Goal: Information Seeking & Learning: Compare options

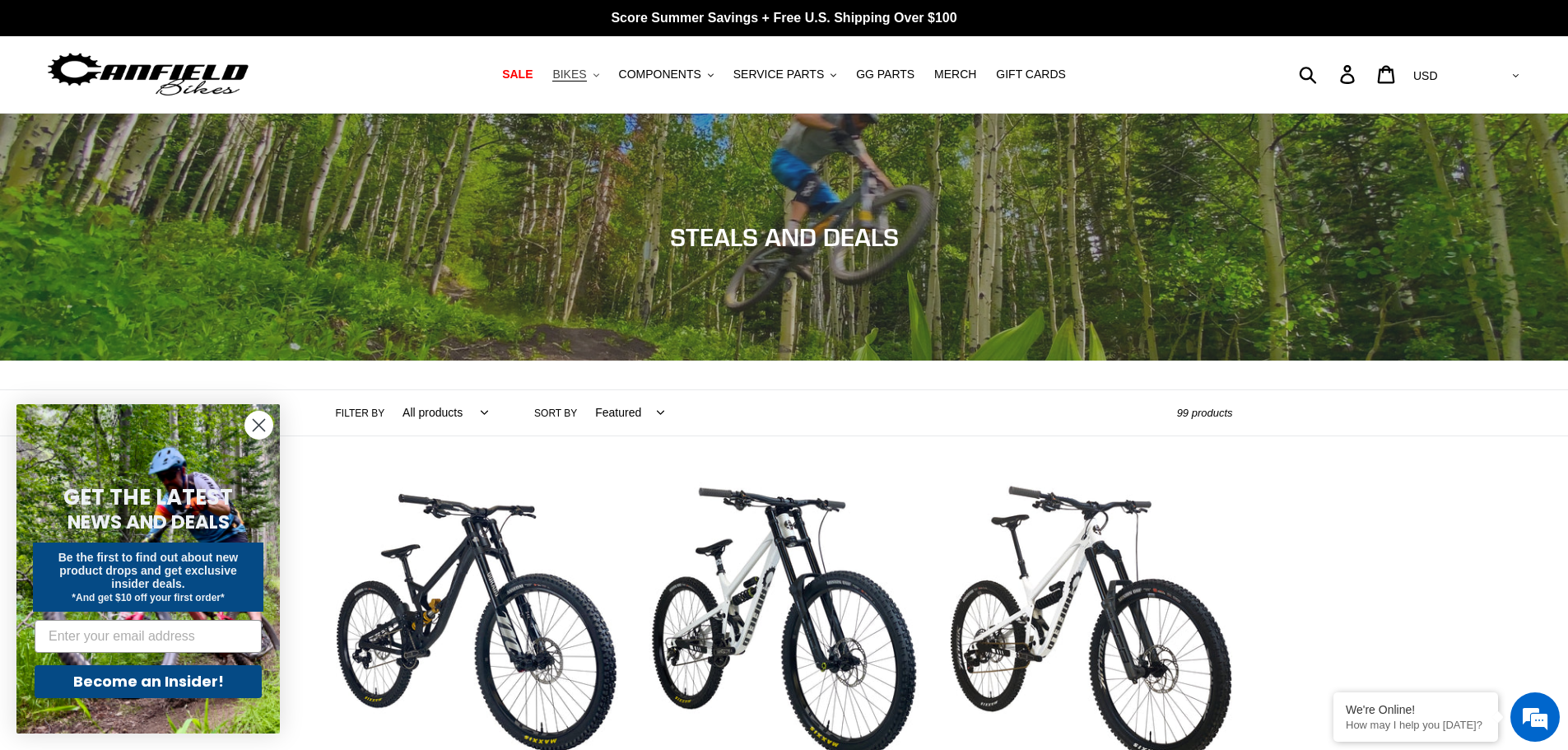
click at [586, 76] on span "BIKES" at bounding box center [569, 75] width 33 height 14
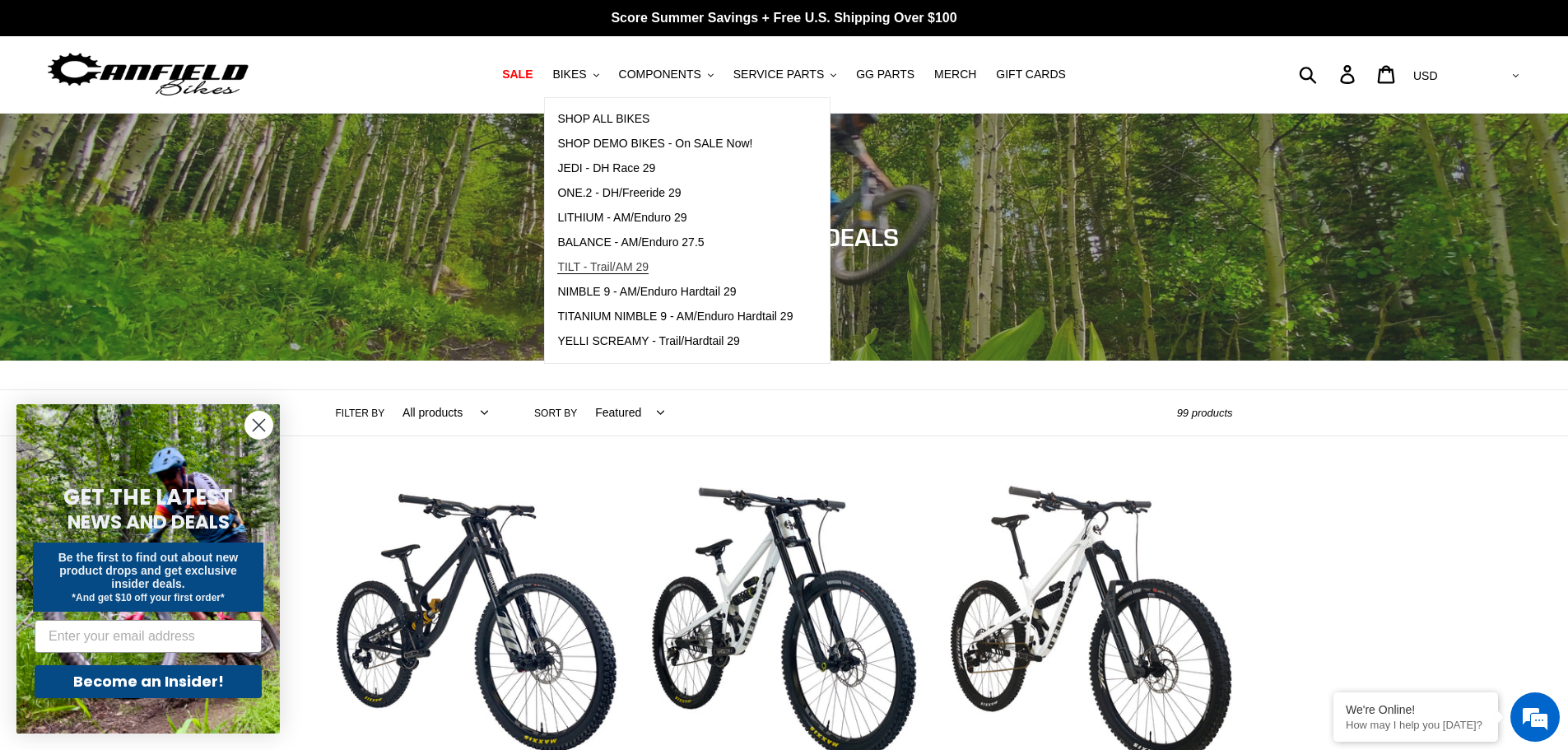
click at [616, 264] on span "TILT - Trail/AM 29" at bounding box center [603, 267] width 92 height 14
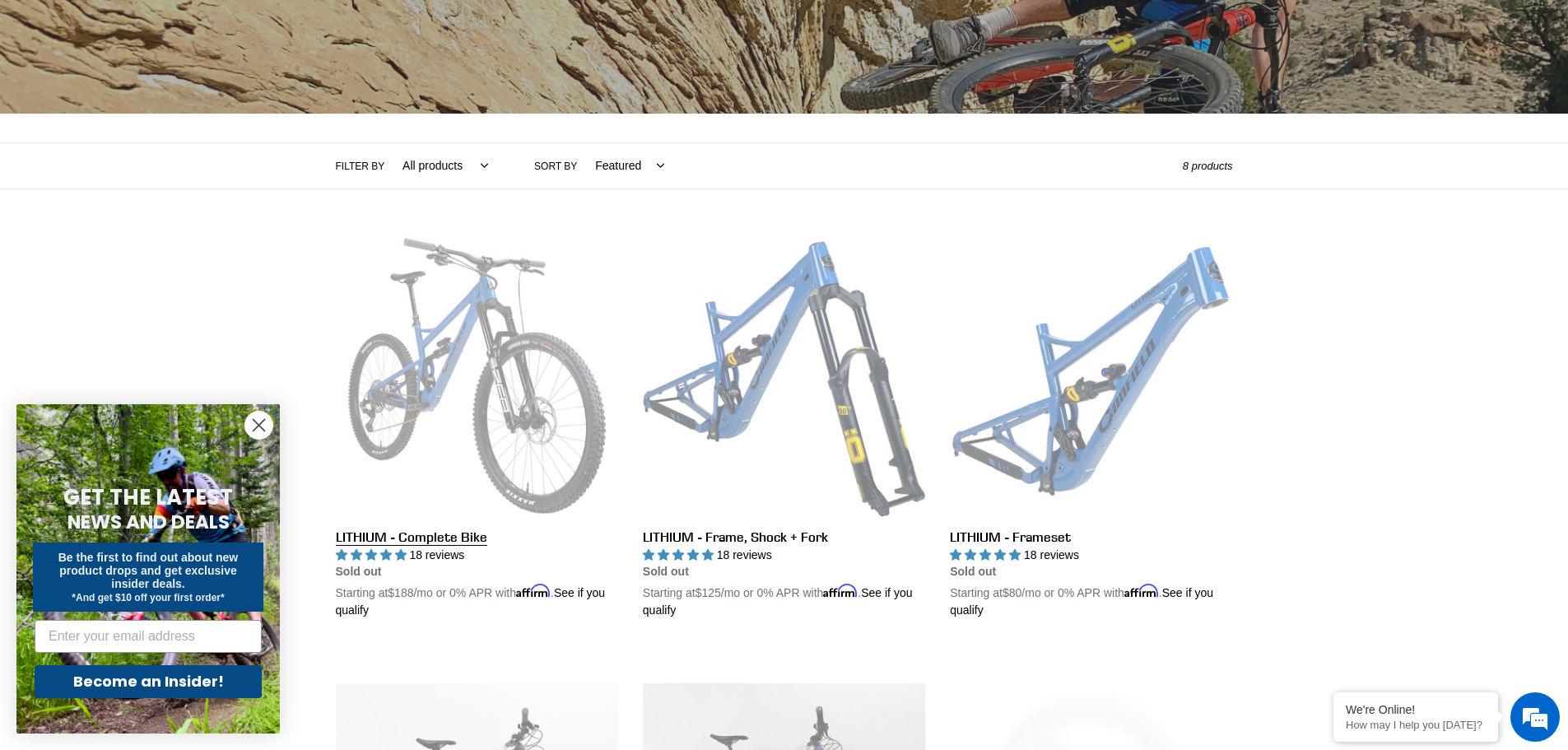
click at [447, 540] on link "LITHIUM - Complete Bike" at bounding box center [476, 427] width 282 height 386
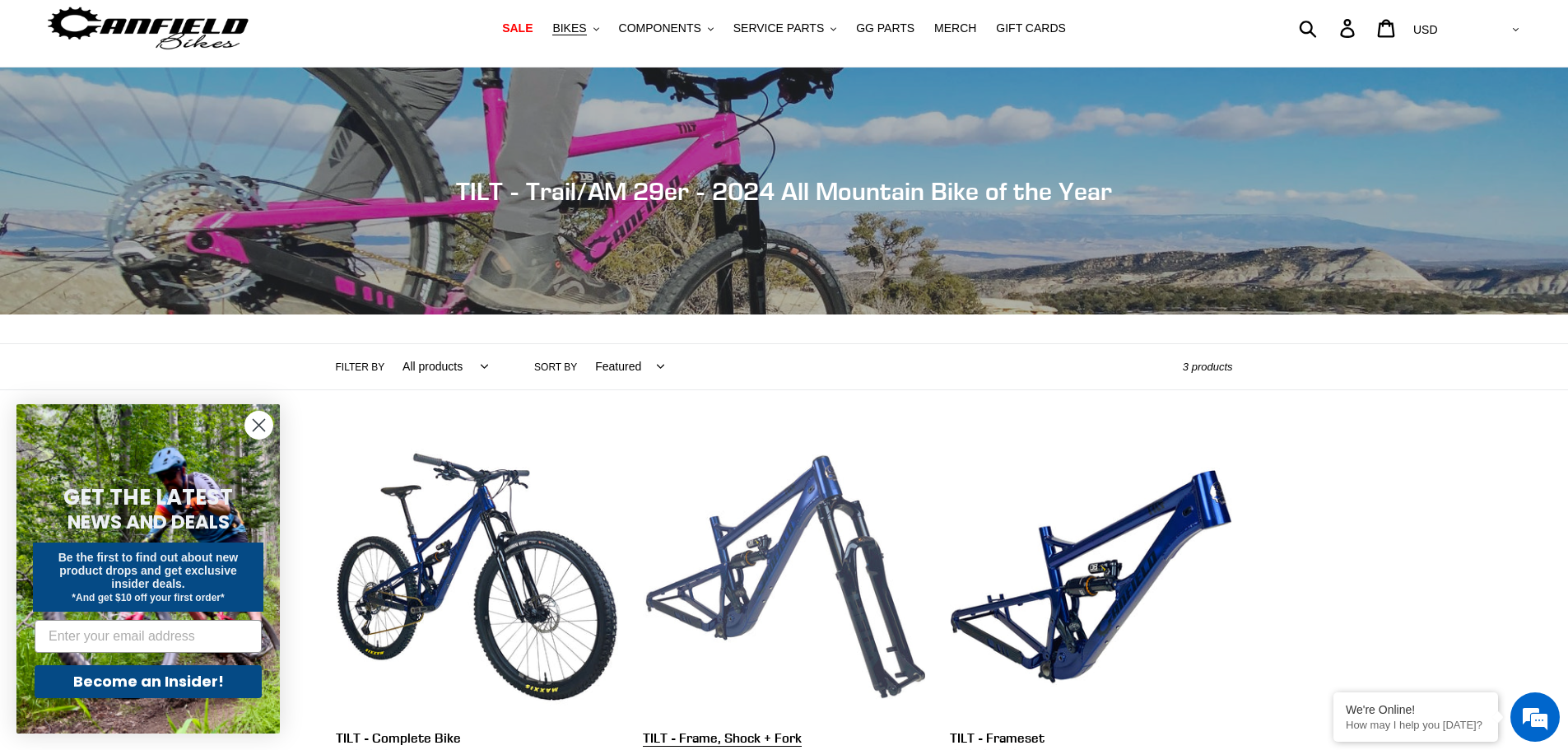
scroll to position [82, 0]
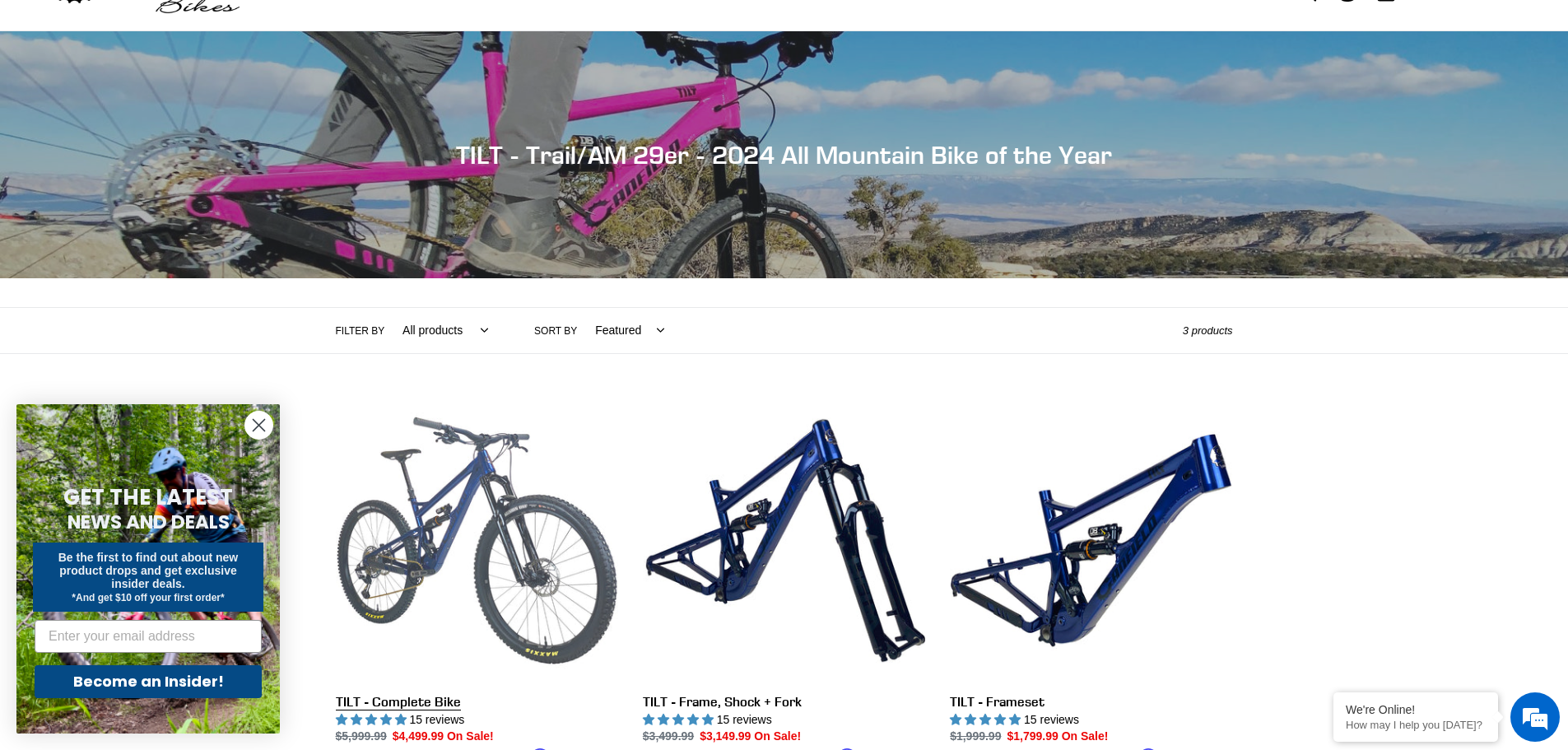
click at [401, 703] on link "TILT - Complete Bike" at bounding box center [476, 592] width 282 height 386
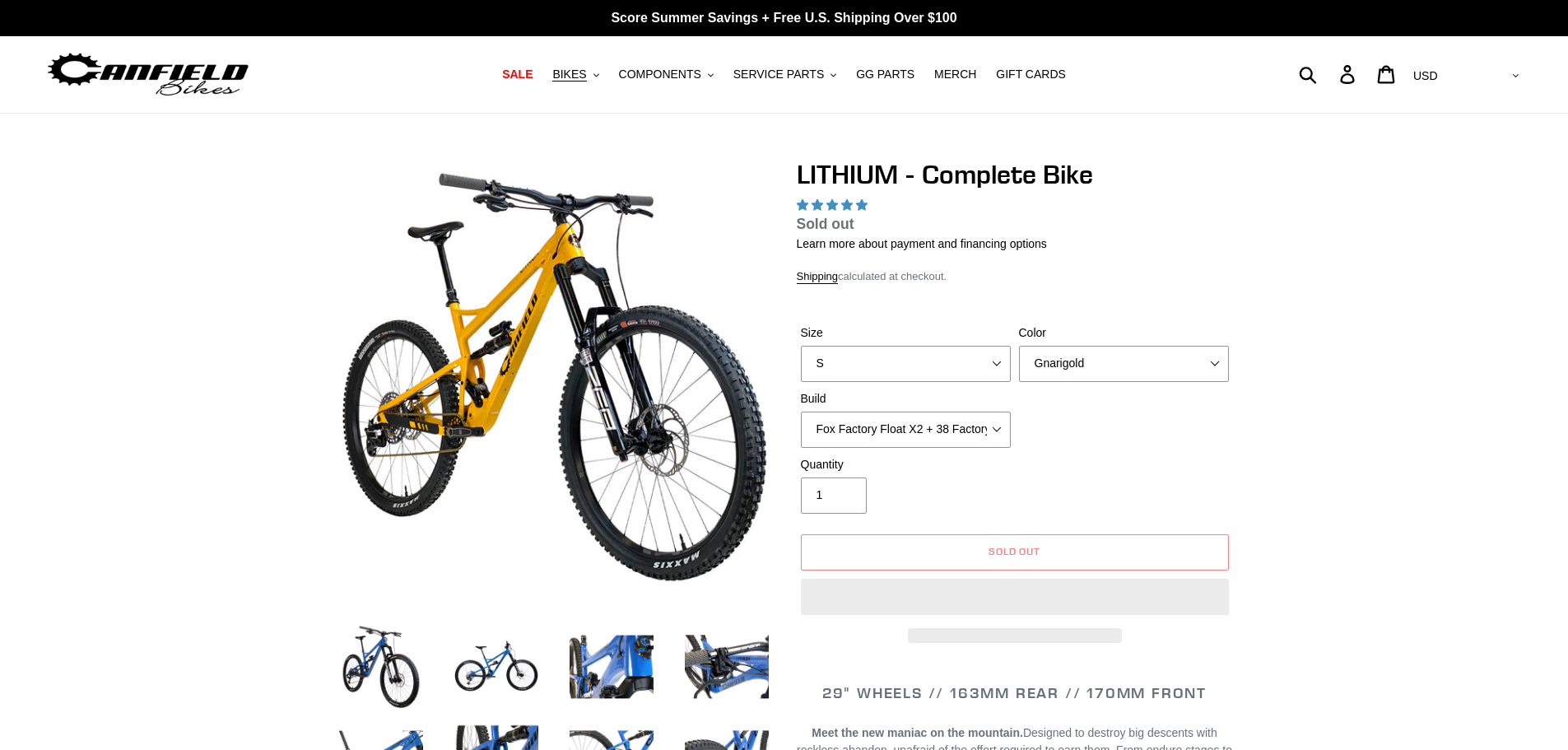
select select "highest-rating"
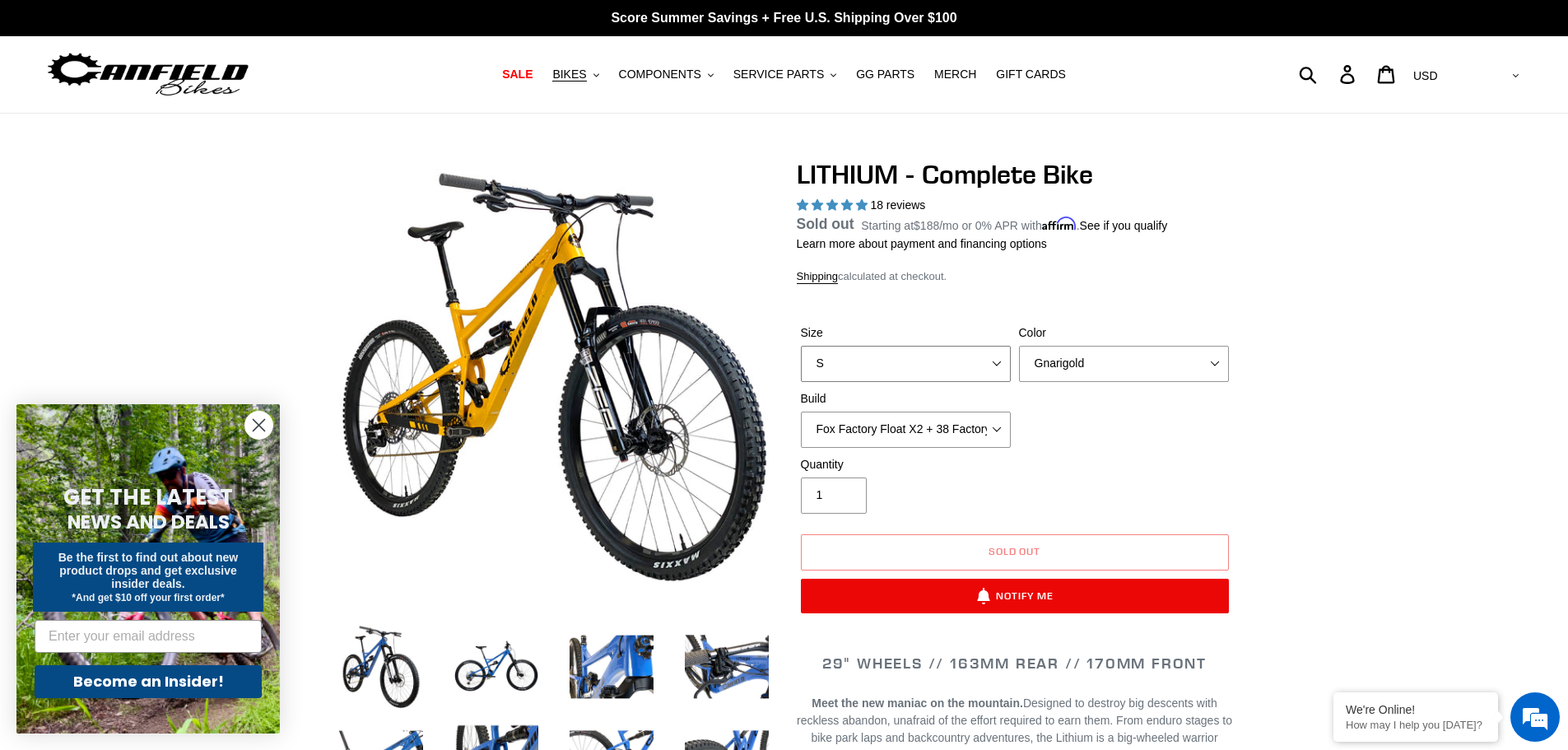
click at [947, 349] on select "S M L XL" at bounding box center [906, 364] width 210 height 36
select select "M"
click at [801, 364] on select "S M L XL" at bounding box center [906, 364] width 210 height 36
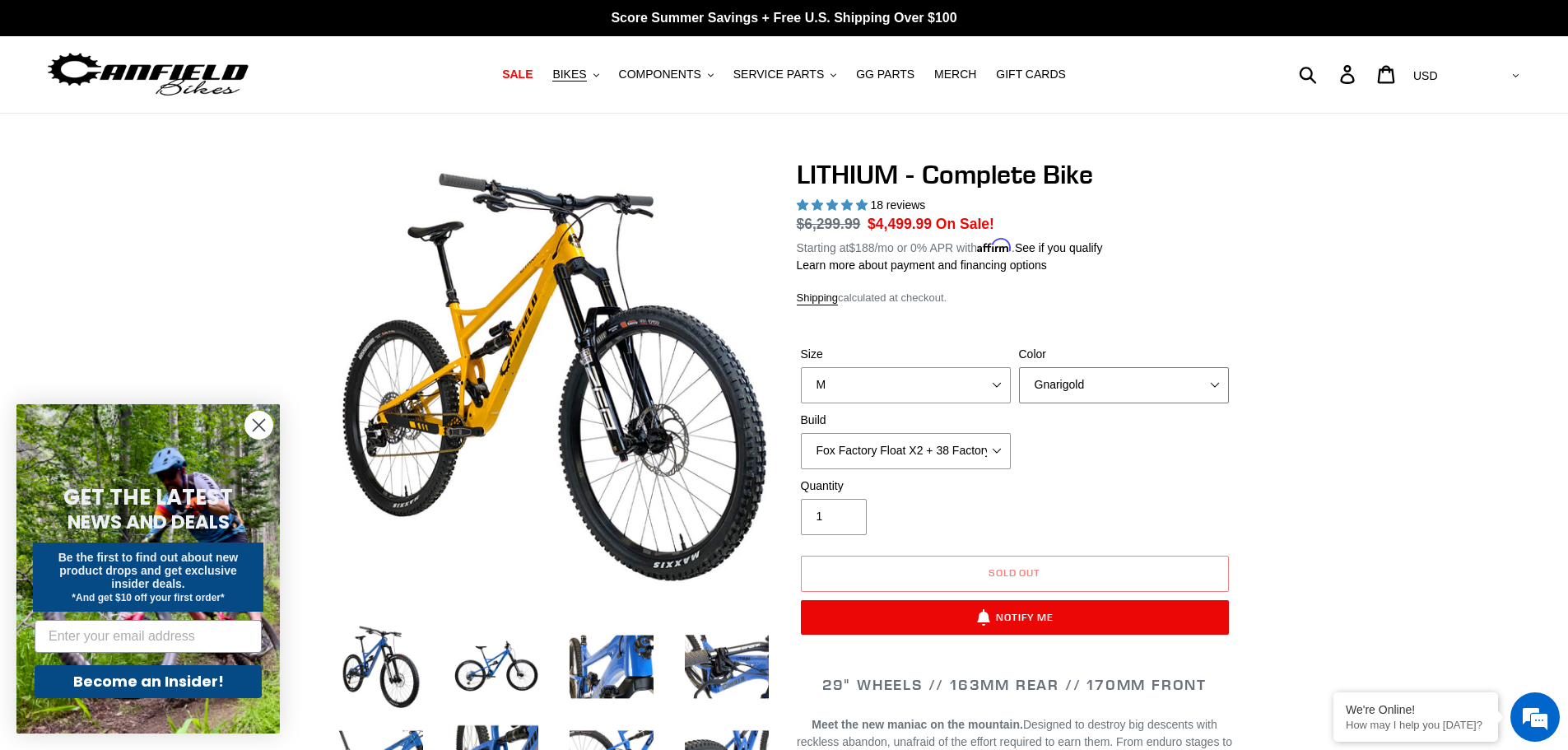
click at [1143, 381] on select "Gnarigold Blue Velvet Stealth Black" at bounding box center [1124, 386] width 210 height 36
select select "Blue Velvet"
click at [1019, 367] on select "Gnarigold Blue Velvet Stealth Black" at bounding box center [1124, 386] width 210 height 36
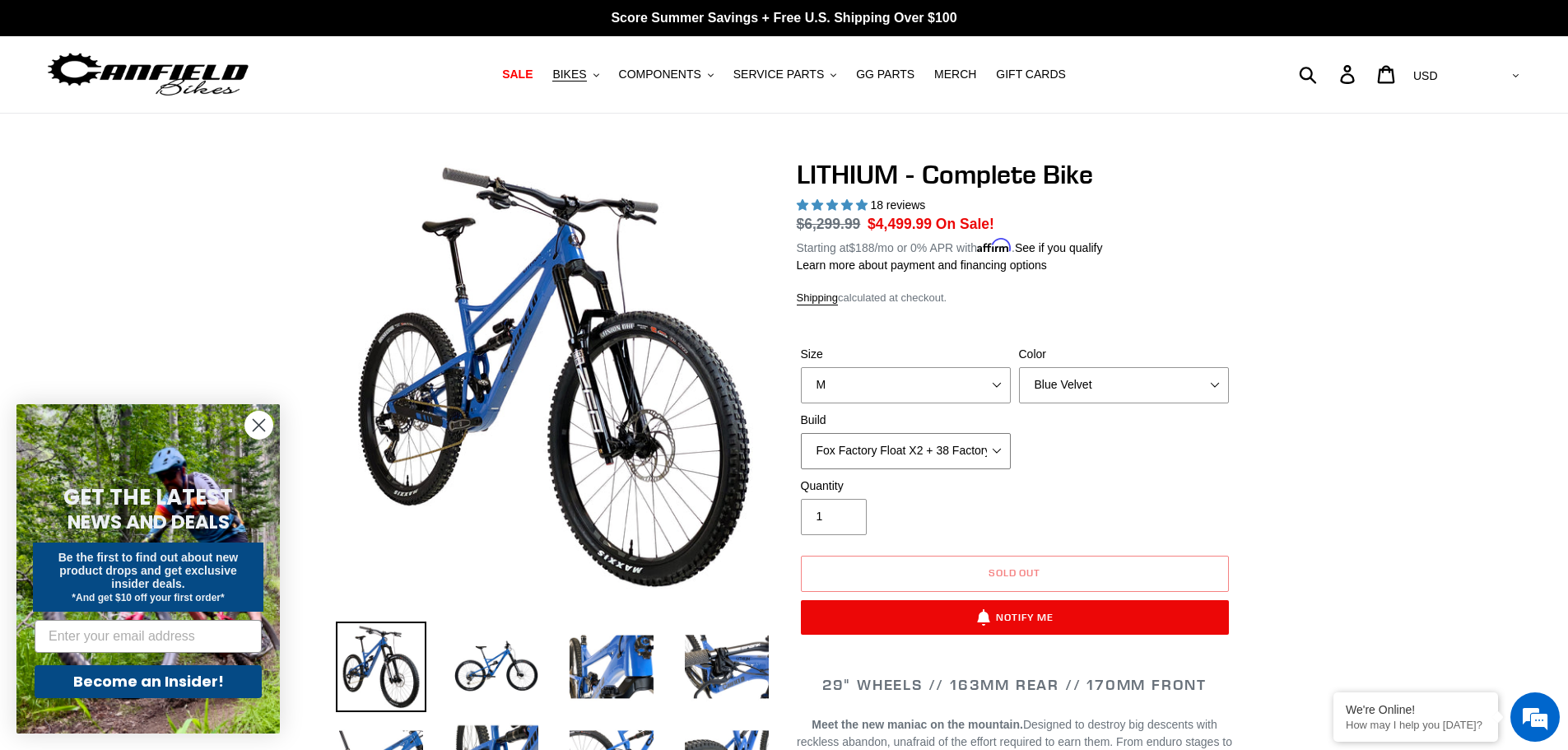
click at [987, 447] on select "Fox Factory Float X2 + 38 Factory Grip 2 170 + SRAM GX Fox Factory Float X2 + 3…" at bounding box center [906, 452] width 210 height 36
select select "Fox Factory Float X2 + 38 Factory Grip 2 170 + Shimano XT"
click at [801, 433] on select "Fox Factory Float X2 + 38 Factory Grip 2 170 + SRAM GX Fox Factory Float X2 + 3…" at bounding box center [906, 452] width 210 height 36
click at [943, 470] on div "Size S M L XL Color Gnarigold Blue Velvet Stealth Black Build Fox Factory Float…" at bounding box center [1015, 412] width 436 height 132
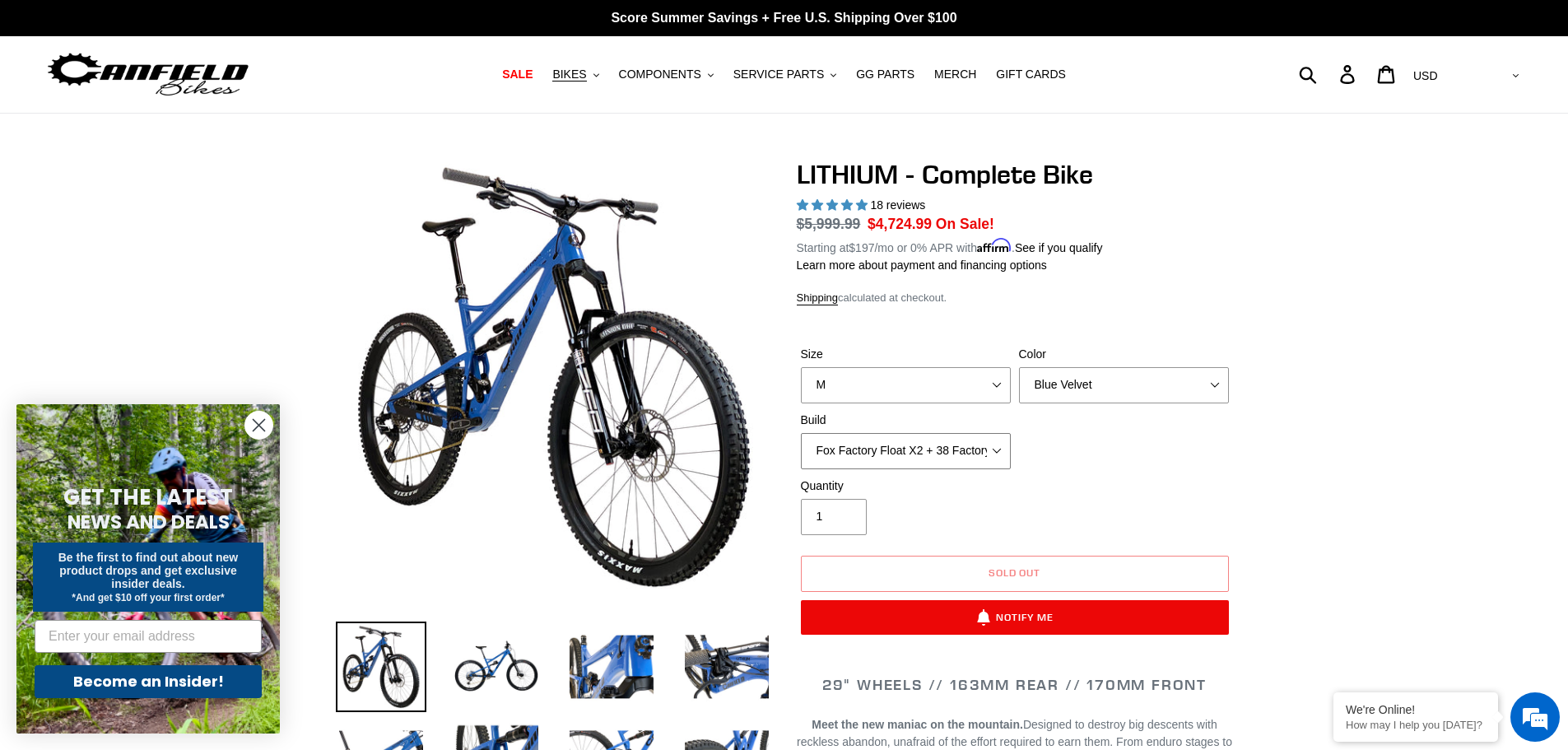
click at [948, 452] on select "Fox Factory Float X2 + 38 Factory Grip 2 170 + SRAM GX Fox Factory Float X2 + 3…" at bounding box center [906, 452] width 210 height 36
click at [1213, 419] on div "Size S M L XL Color Gnarigold Blue Velvet Stealth Black Build Fox Factory Float…" at bounding box center [1015, 412] width 436 height 132
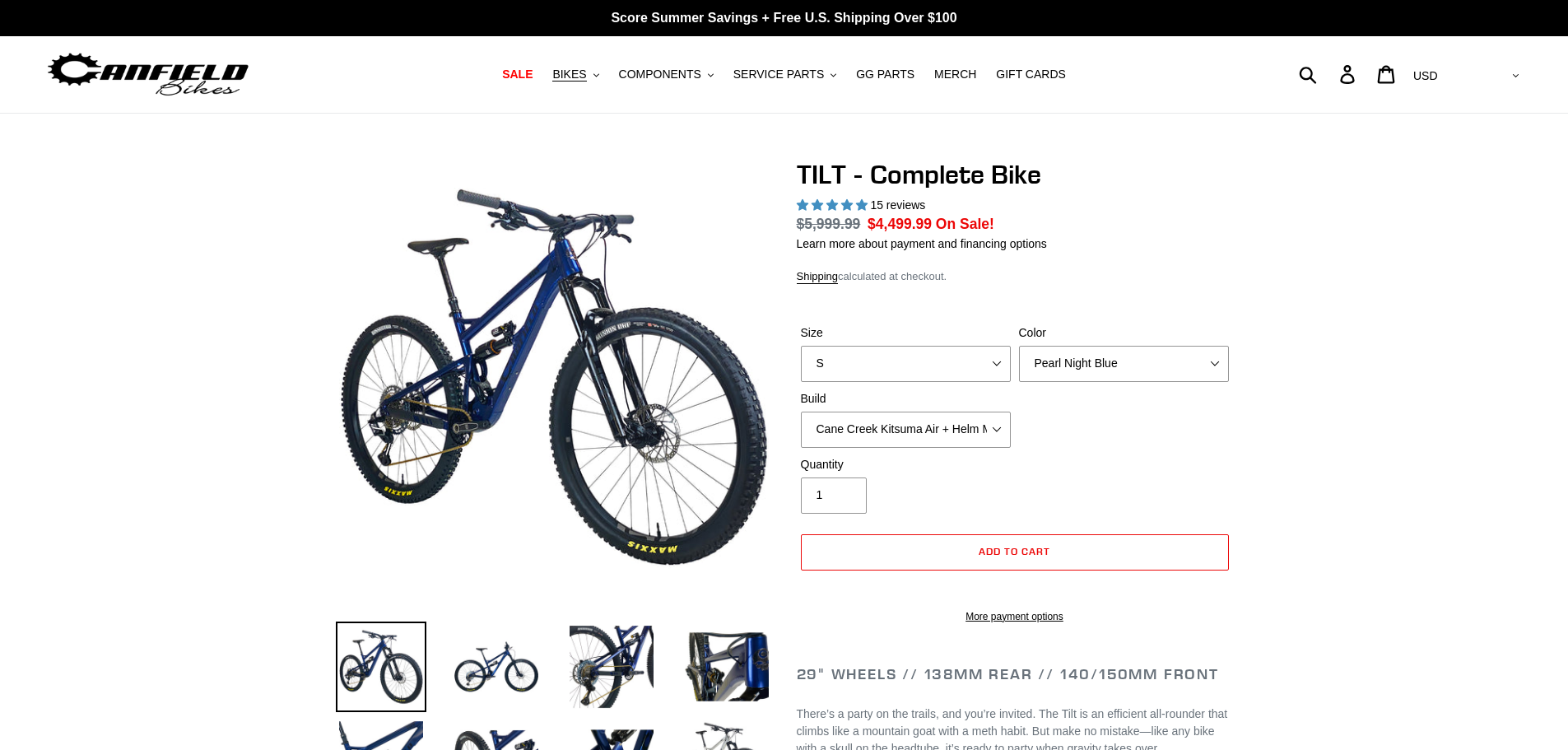
select select "highest-rating"
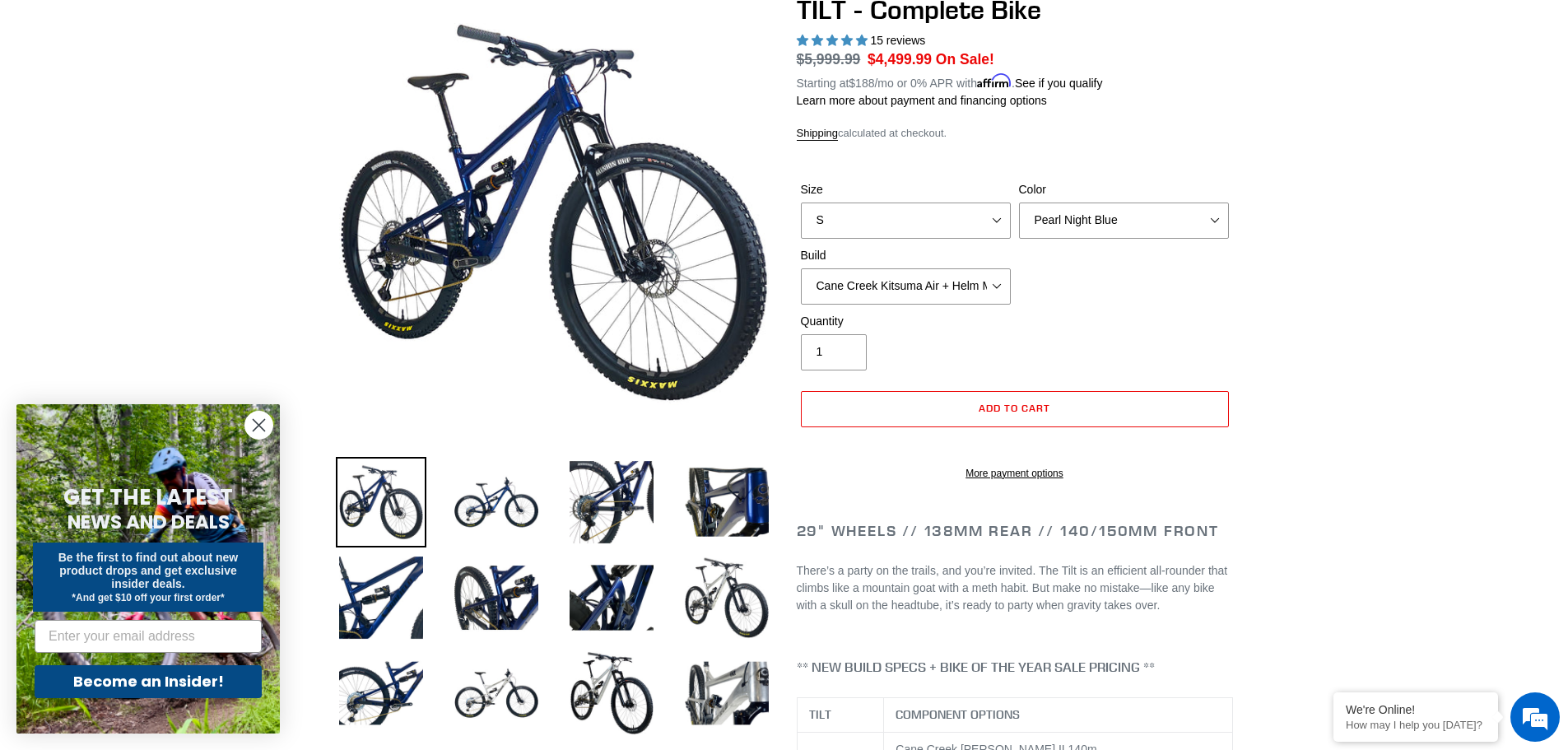
click at [973, 315] on label "Quantity" at bounding box center [906, 321] width 210 height 17
click at [867, 335] on input "1" at bounding box center [834, 353] width 66 height 36
click at [1000, 276] on select "Cane Creek Kitsuma Air + Helm MKII 140 + SRAM GX Cane Creek Kitsuma Air + Helm …" at bounding box center [906, 287] width 210 height 36
click at [801, 269] on select "Cane Creek Kitsuma Air + Helm MKII 140 + SRAM GX Cane Creek Kitsuma Air + Helm …" at bounding box center [906, 287] width 210 height 36
click at [1169, 356] on div "Quantity 1" at bounding box center [1015, 345] width 436 height 66
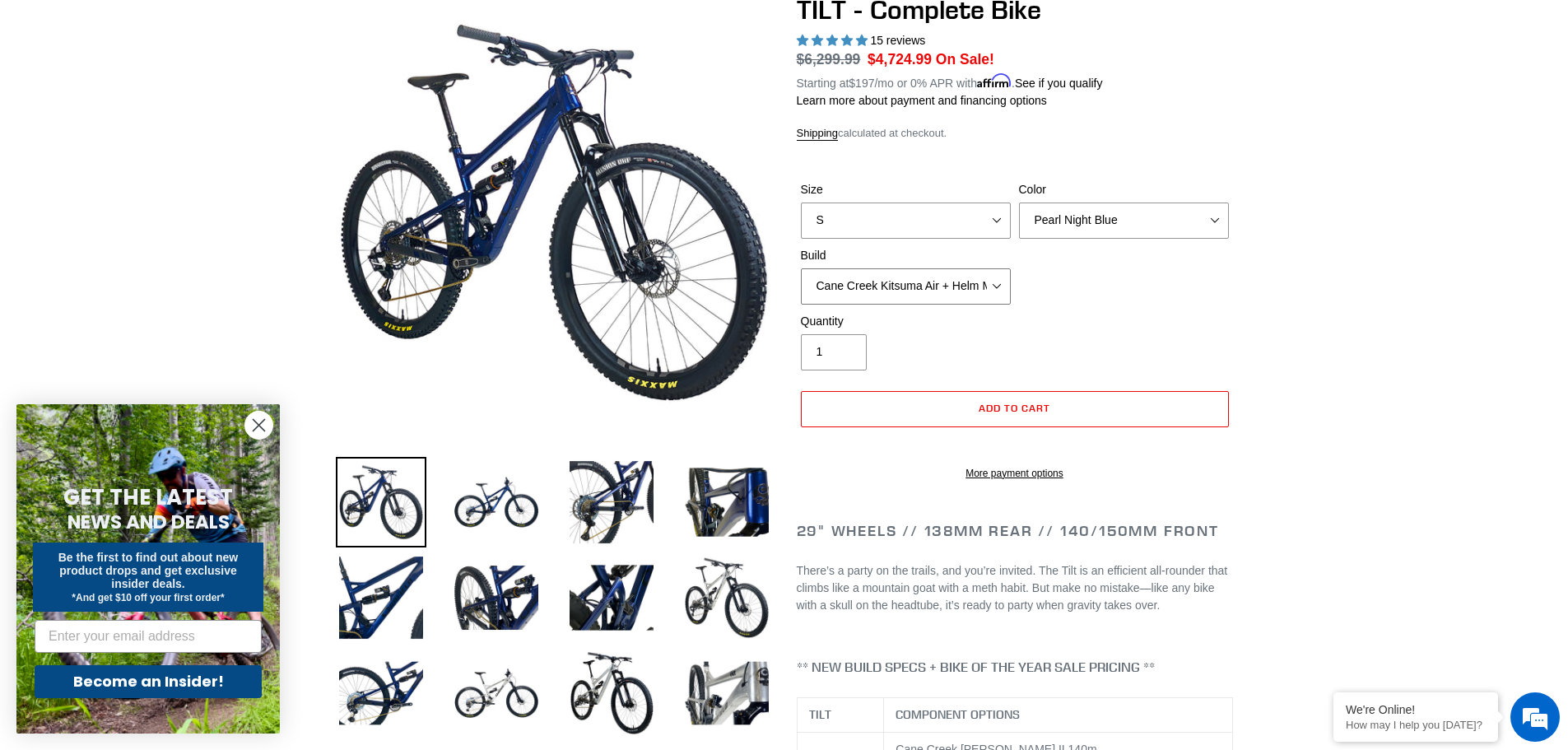
click at [948, 291] on select "Cane Creek Kitsuma Air + Helm MKII 140 + SRAM GX Cane Creek Kitsuma Air + Helm …" at bounding box center [906, 287] width 210 height 36
click at [801, 269] on select "Cane Creek Kitsuma Air + Helm MKII 140 + SRAM GX Cane Creek Kitsuma Air + Helm …" at bounding box center [906, 287] width 210 height 36
click at [951, 271] on select "Cane Creek Kitsuma Air + Helm MKII 140 + SRAM GX Cane Creek Kitsuma Air + Helm …" at bounding box center [906, 287] width 210 height 36
click at [801, 269] on select "Cane Creek Kitsuma Air + Helm MKII 140 + SRAM GX Cane Creek Kitsuma Air + Helm …" at bounding box center [906, 287] width 210 height 36
click at [927, 292] on select "Cane Creek Kitsuma Air + Helm MKII 140 + SRAM GX Cane Creek Kitsuma Air + Helm …" at bounding box center [906, 287] width 210 height 36
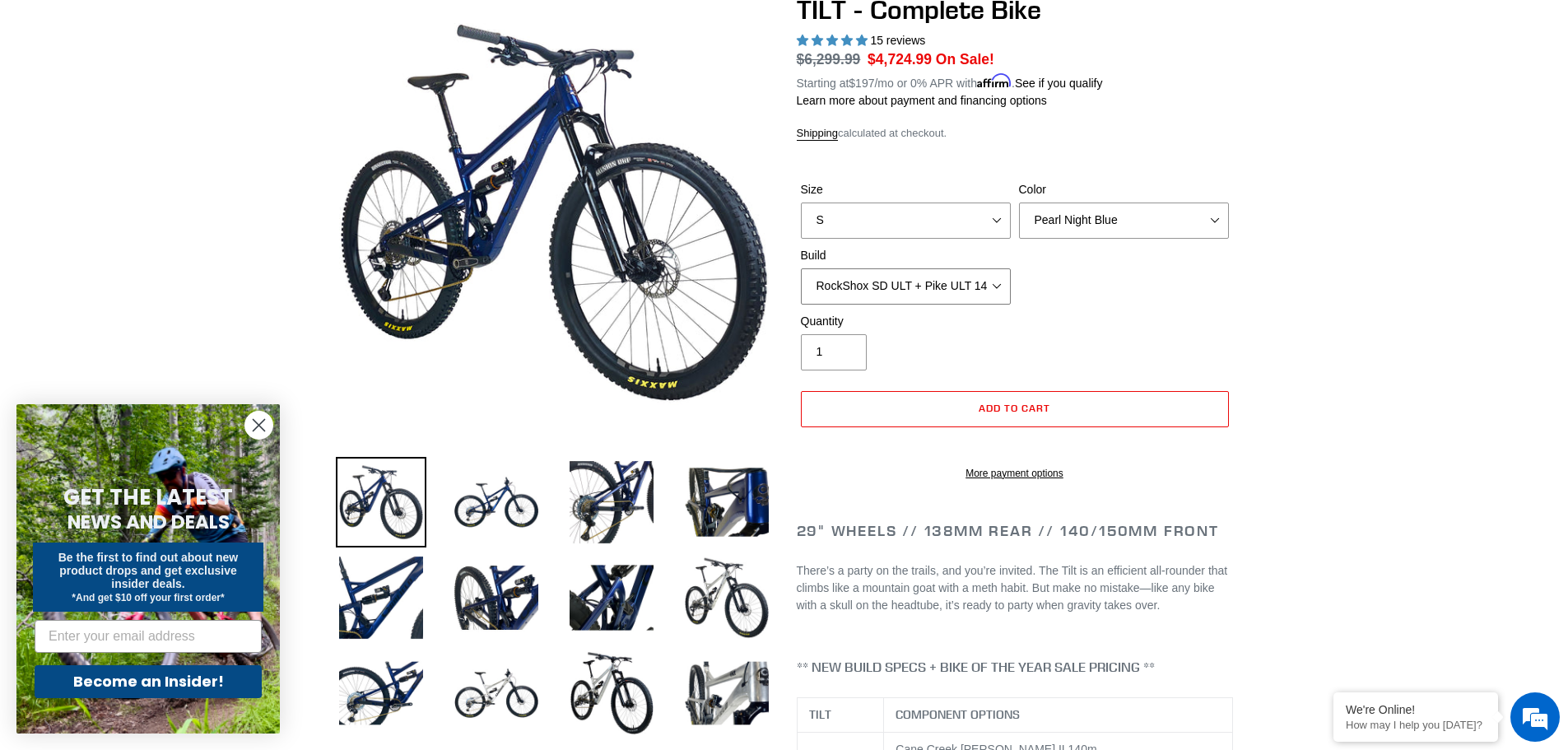
click at [801, 269] on select "Cane Creek Kitsuma Air + Helm MKII 140 + SRAM GX Cane Creek Kitsuma Air + Helm …" at bounding box center [906, 287] width 210 height 36
click at [957, 290] on select "Cane Creek Kitsuma Air + Helm MKII 140 + SRAM GX Cane Creek Kitsuma Air + Helm …" at bounding box center [906, 287] width 210 height 36
click at [801, 269] on select "Cane Creek Kitsuma Air + Helm MKII 140 + SRAM GX Cane Creek Kitsuma Air + Helm …" at bounding box center [906, 287] width 210 height 36
click at [969, 285] on select "Cane Creek Kitsuma Air + Helm MKII 140 + SRAM GX Cane Creek Kitsuma Air + Helm …" at bounding box center [906, 287] width 210 height 36
click at [801, 269] on select "Cane Creek Kitsuma Air + Helm MKII 140 + SRAM GX Cane Creek Kitsuma Air + Helm …" at bounding box center [906, 287] width 210 height 36
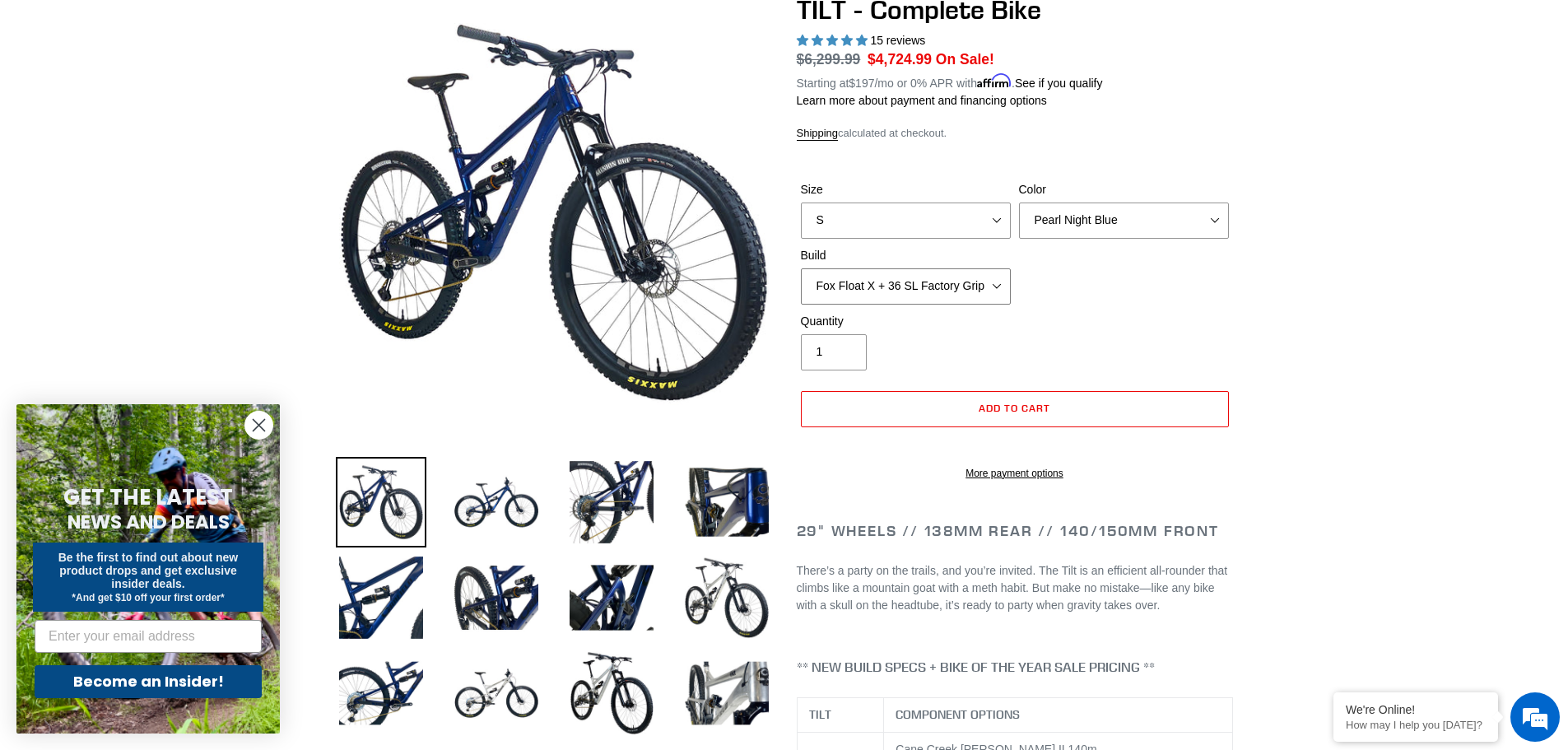
click at [957, 297] on select "Cane Creek Kitsuma Air + Helm MKII 140 + SRAM GX Cane Creek Kitsuma Air + Helm …" at bounding box center [906, 287] width 210 height 36
select select "Cane Creek Kitsuma Air + Helm MKII 140 + Shimano XT"
click at [801, 269] on select "Cane Creek Kitsuma Air + Helm MKII 140 + SRAM GX Cane Creek Kitsuma Air + Helm …" at bounding box center [906, 287] width 210 height 36
click at [924, 203] on select "S M L" at bounding box center [906, 221] width 210 height 36
select select "M"
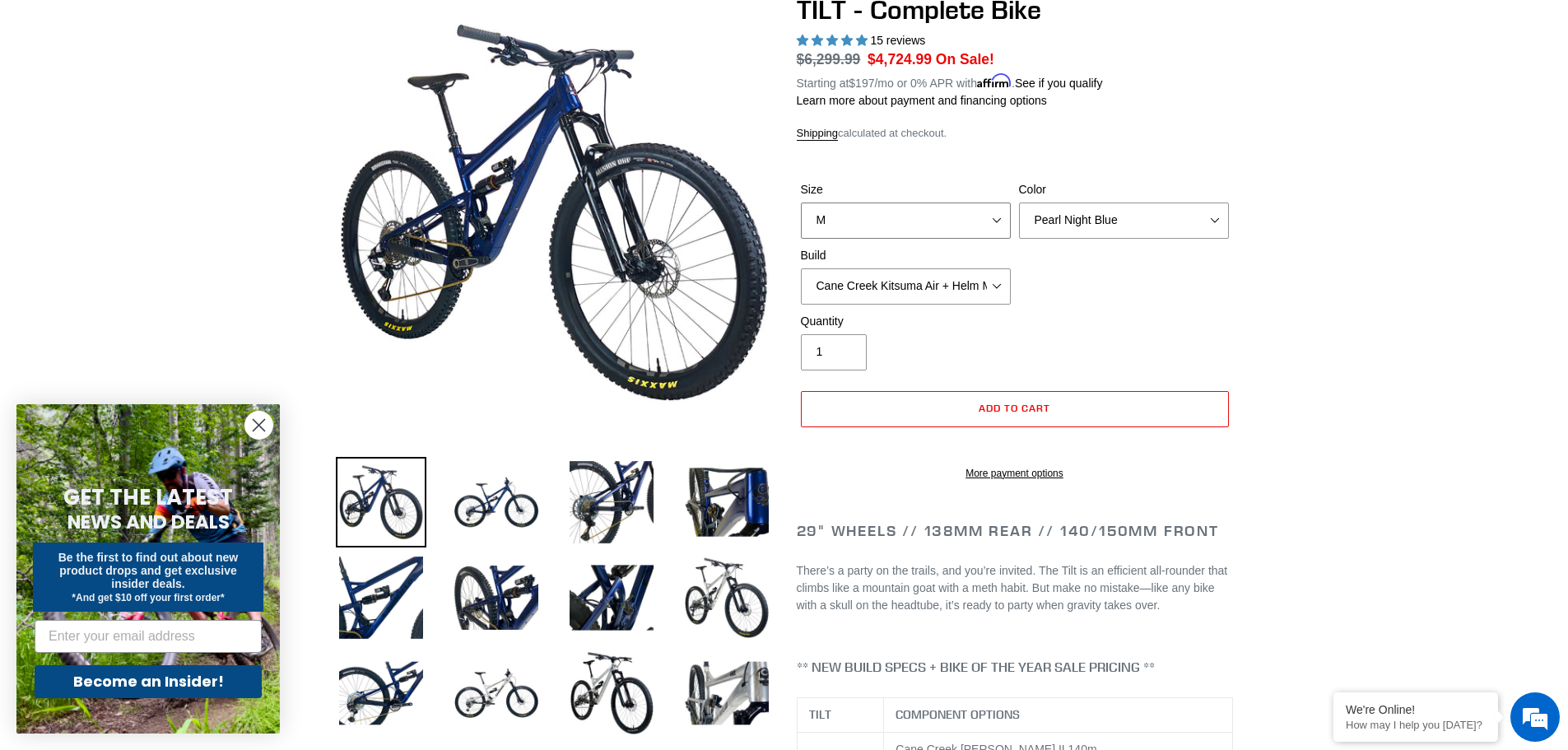
click at [801, 203] on select "S M L" at bounding box center [906, 221] width 210 height 36
click at [1083, 216] on select "Pearl Night Blue Stealth Silver Raw" at bounding box center [1124, 221] width 210 height 36
click at [1019, 203] on select "Pearl Night Blue Stealth Silver Raw" at bounding box center [1124, 221] width 210 height 36
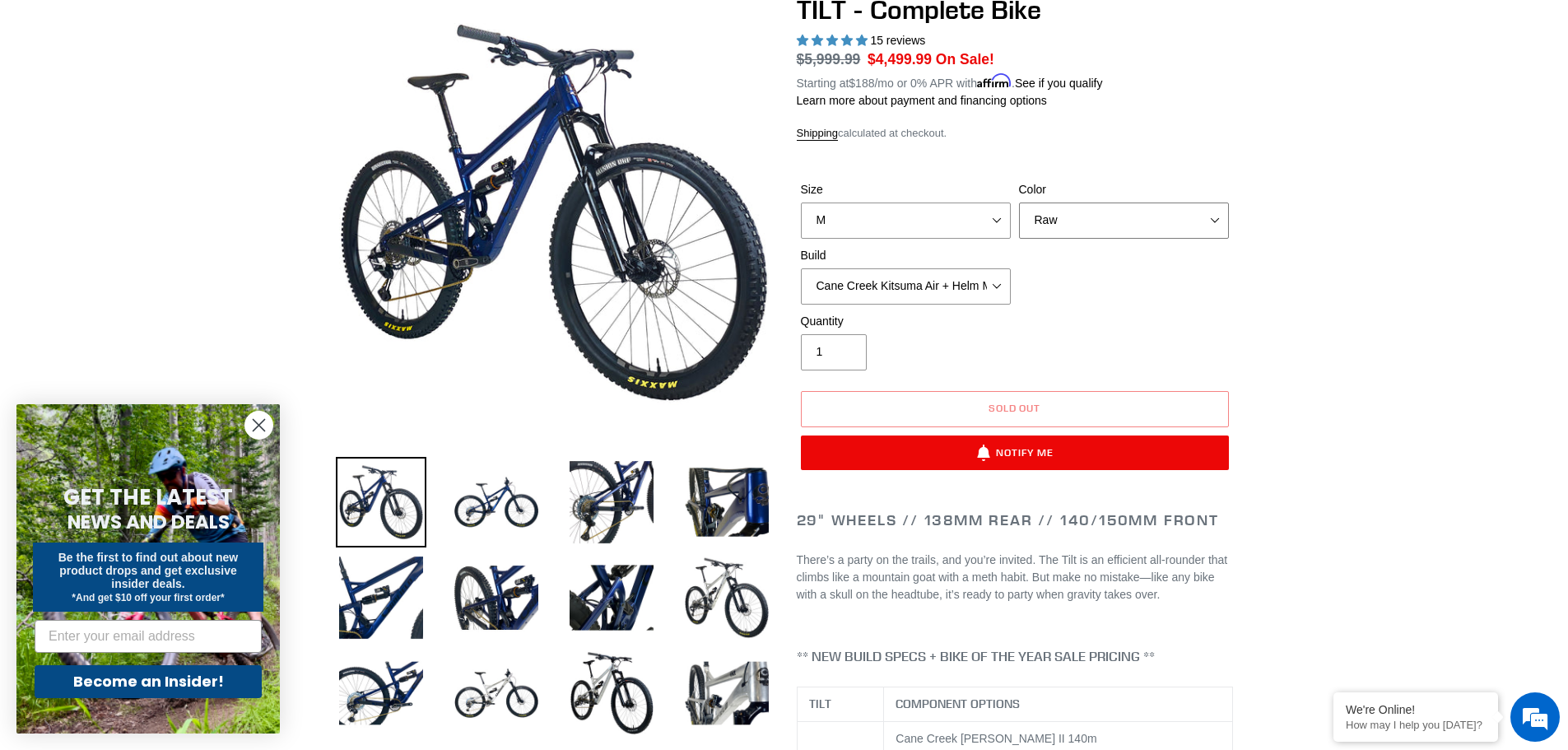
click at [1123, 220] on select "Pearl Night Blue Stealth Silver Raw" at bounding box center [1124, 221] width 210 height 36
click at [1019, 203] on select "Pearl Night Blue Stealth Silver Raw" at bounding box center [1124, 221] width 210 height 36
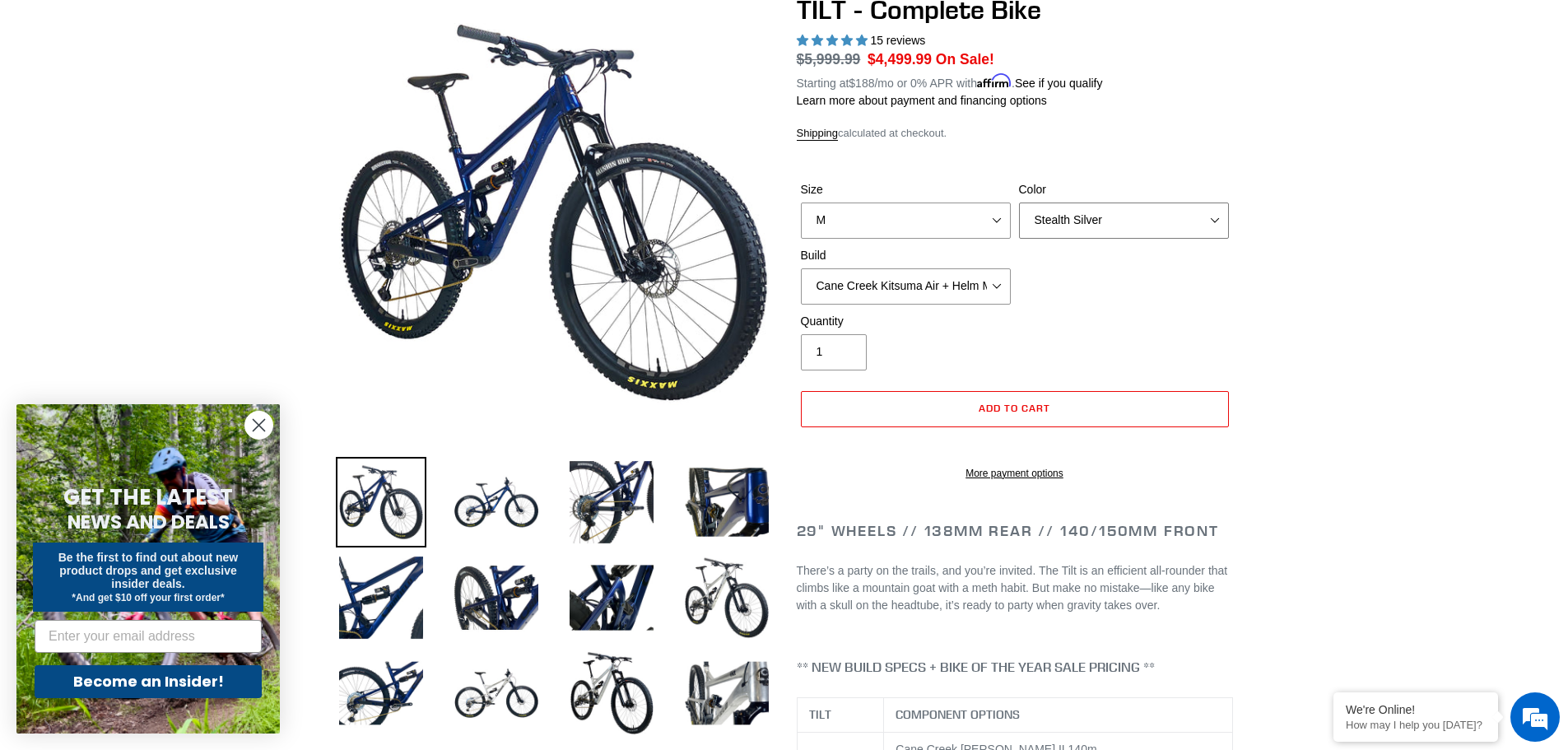
click at [1109, 227] on select "Pearl Night Blue Stealth Silver Raw" at bounding box center [1124, 221] width 210 height 36
select select "Pearl Night Blue"
click at [1019, 203] on select "Pearl Night Blue Stealth Silver Raw" at bounding box center [1124, 221] width 210 height 36
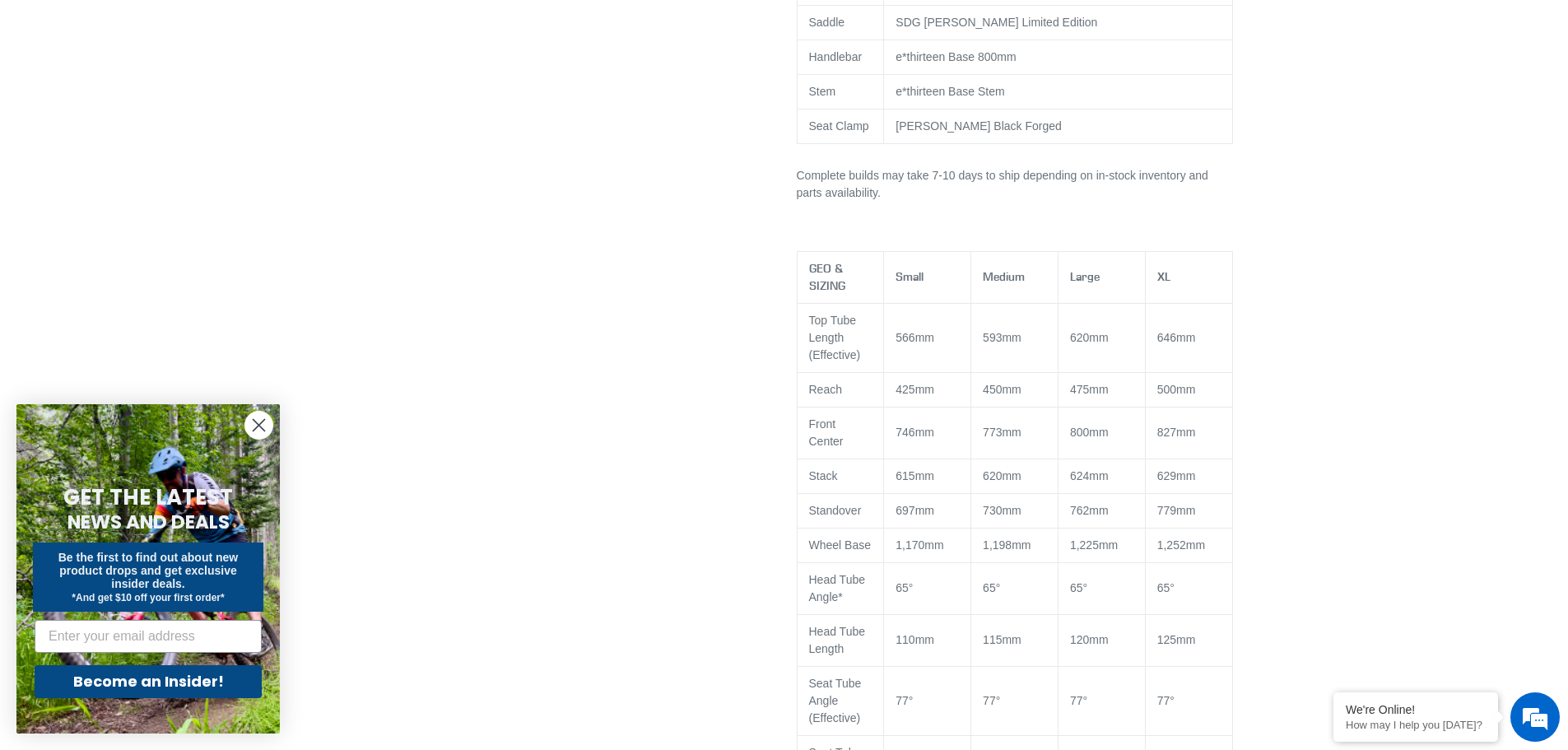
scroll to position [1318, 0]
